Goal: Find specific page/section: Find specific page/section

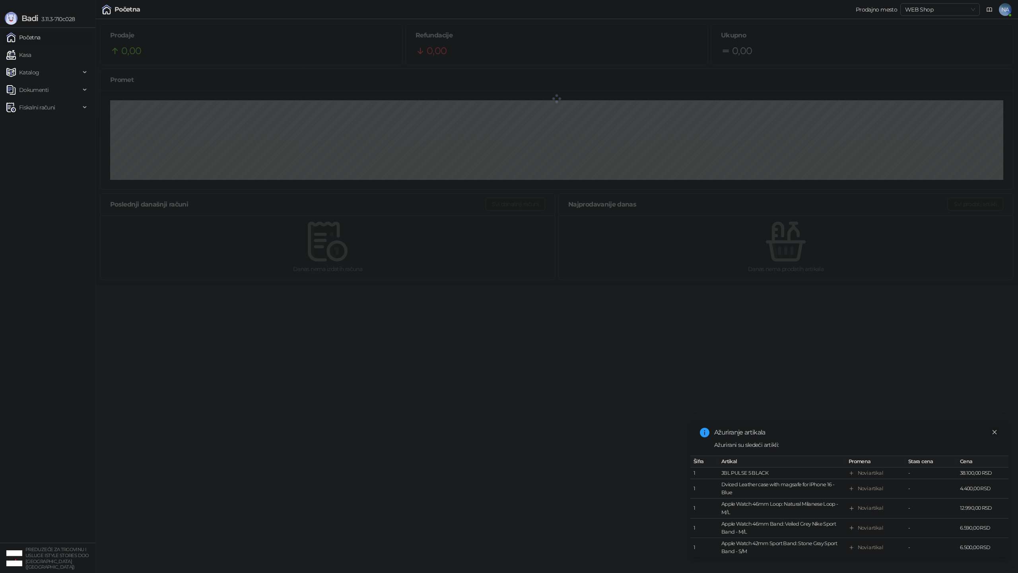
click at [996, 432] on icon "close" at bounding box center [995, 432] width 6 height 6
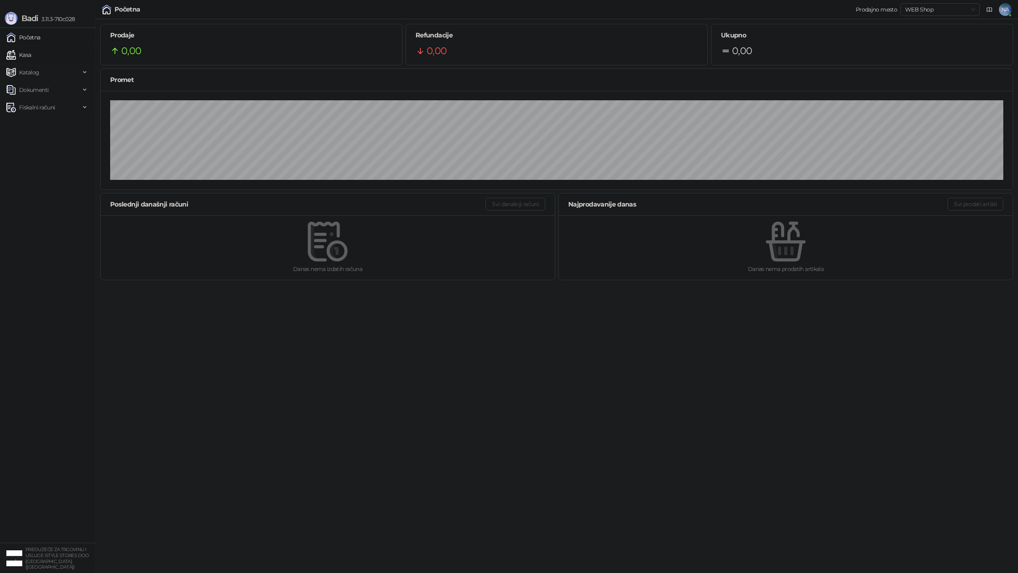
click at [31, 58] on link "Kasa" at bounding box center [18, 55] width 25 height 16
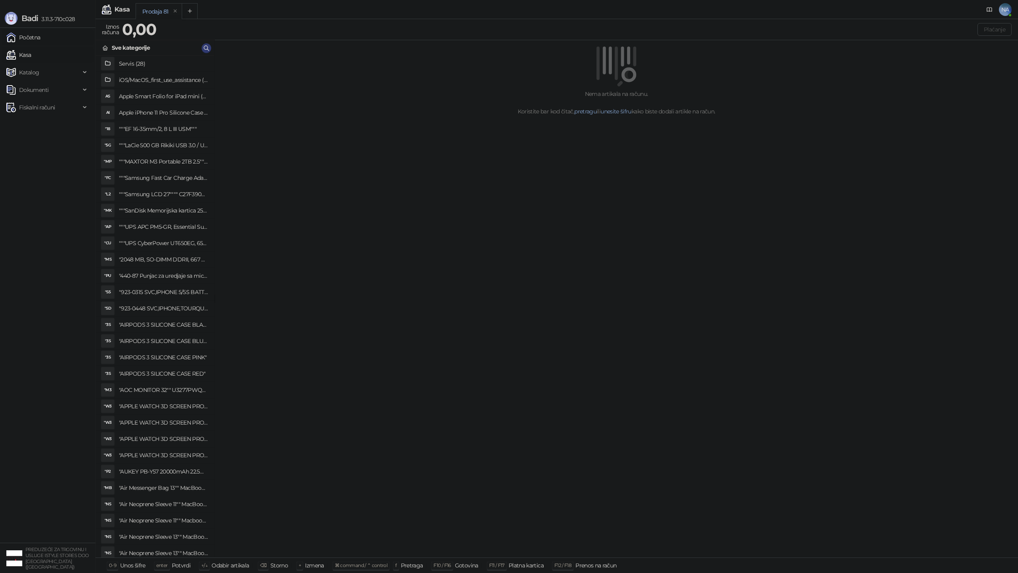
click at [38, 41] on link "Početna" at bounding box center [23, 37] width 34 height 16
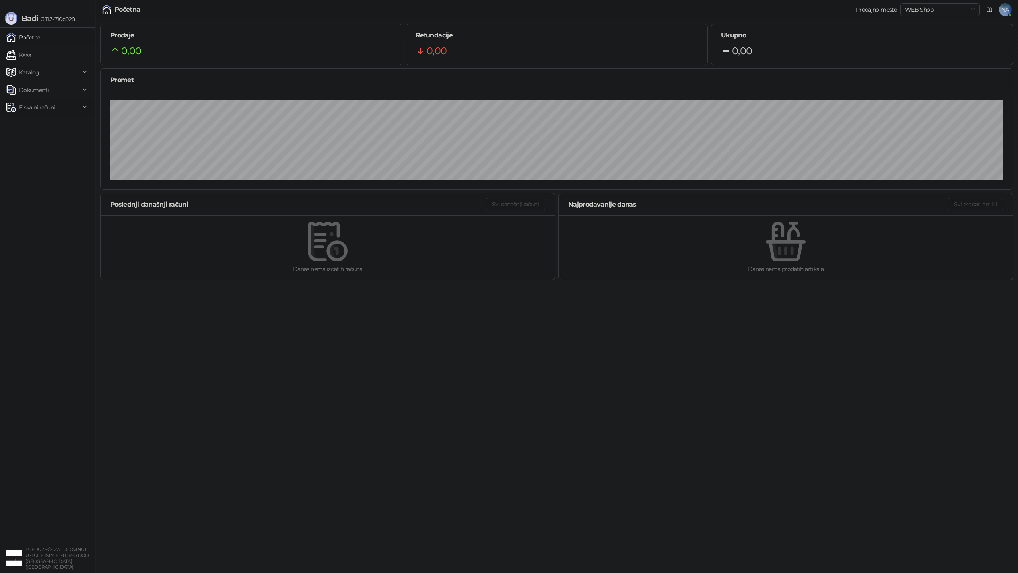
click at [33, 107] on span "Fiskalni računi" at bounding box center [37, 107] width 36 height 16
click at [36, 128] on link "Izdati računi" at bounding box center [31, 125] width 43 height 16
